Goal: Transaction & Acquisition: Purchase product/service

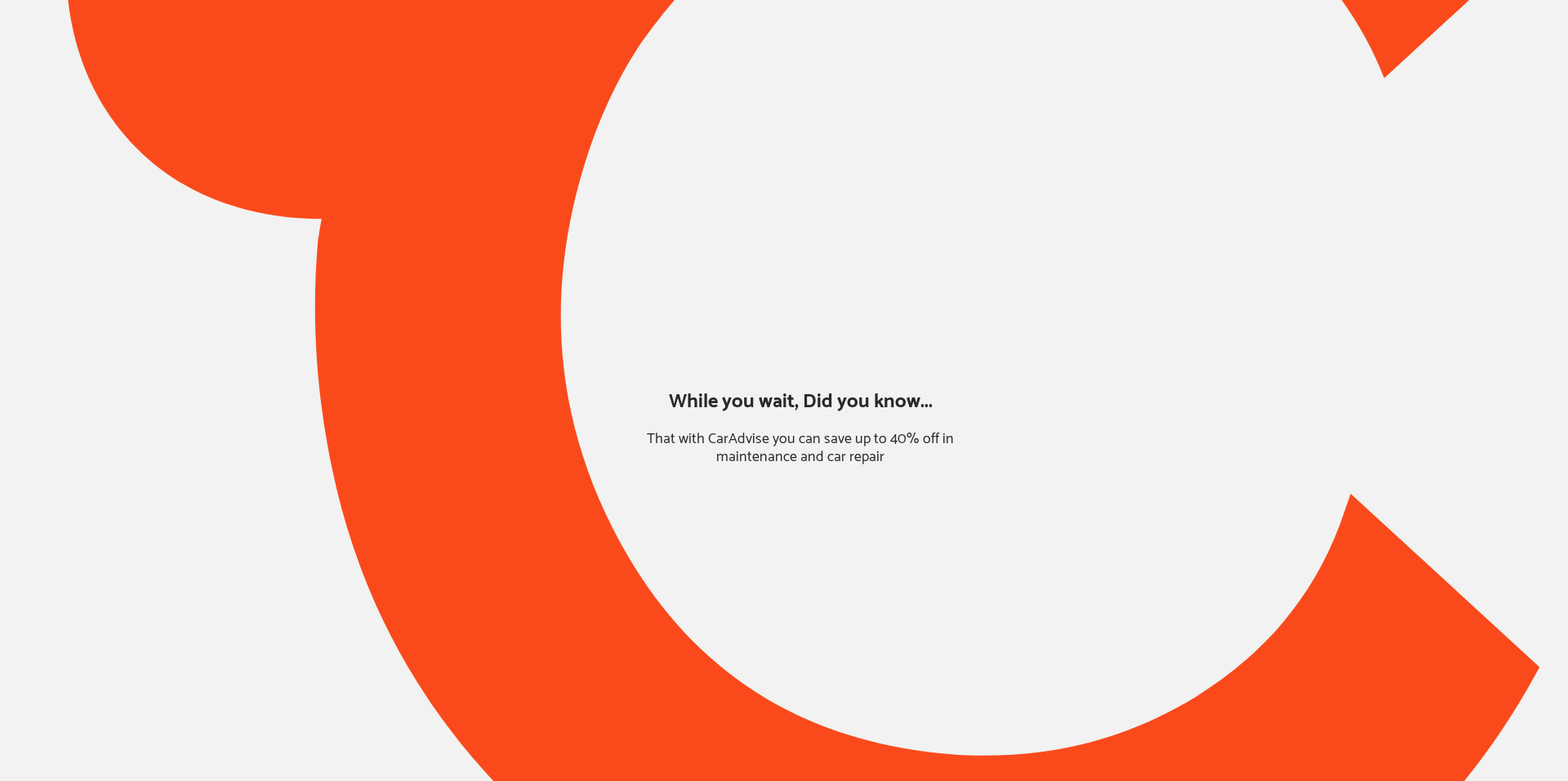
type input "*****"
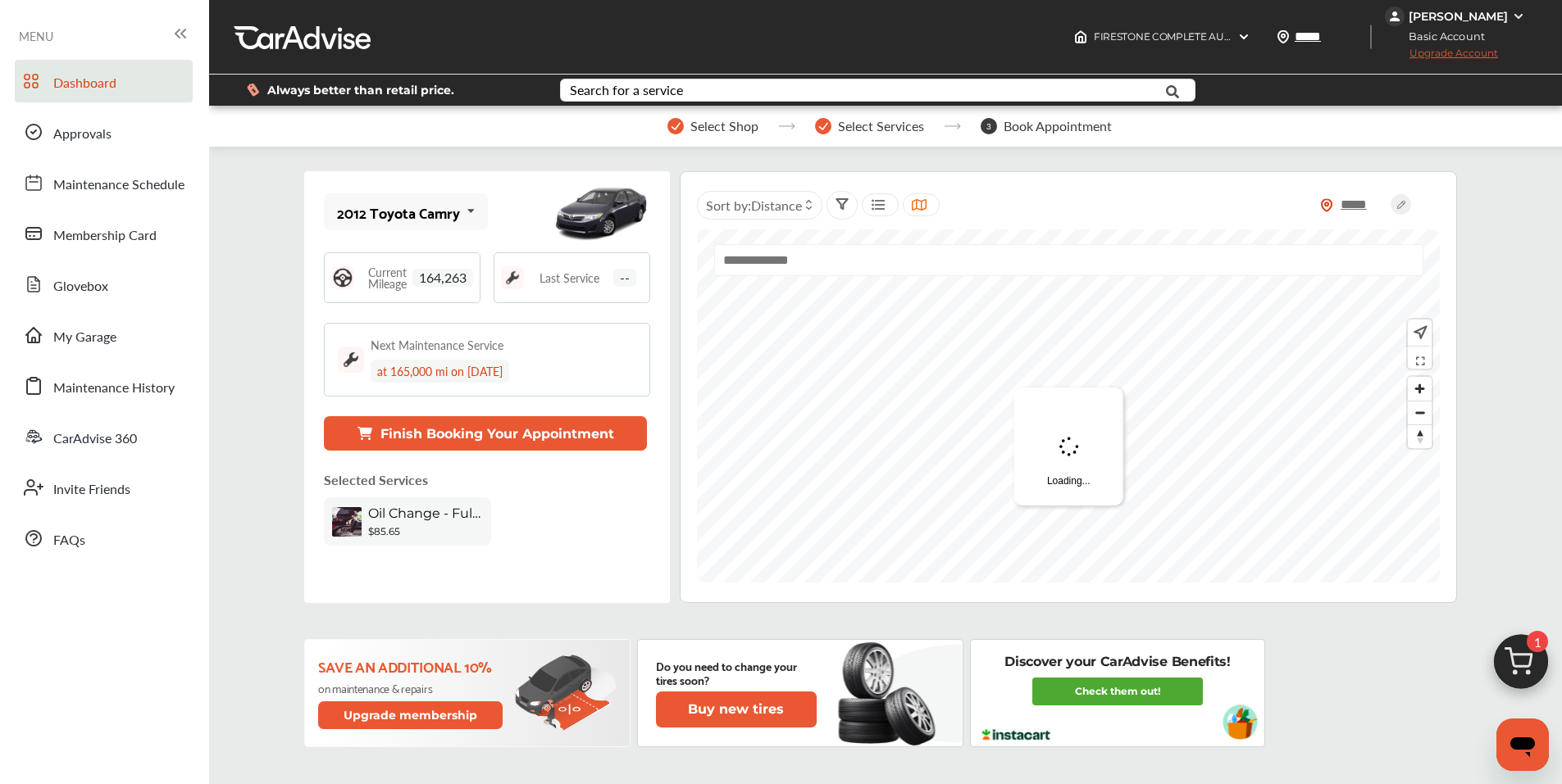
click at [1529, 659] on img at bounding box center [1521, 666] width 79 height 79
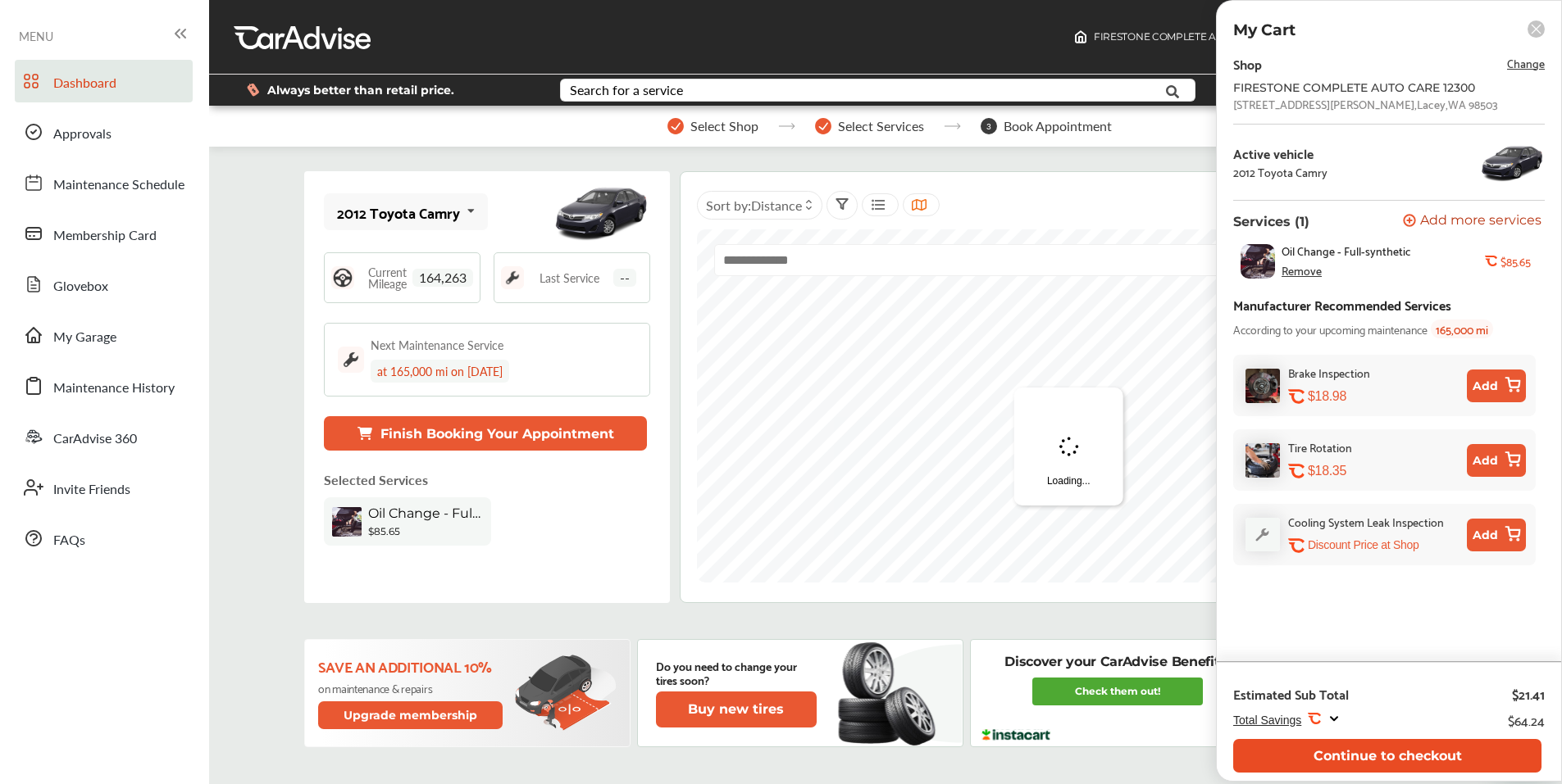
click at [1494, 763] on button "Continue to checkout" at bounding box center [1387, 756] width 308 height 33
